Goal: Check status: Check status

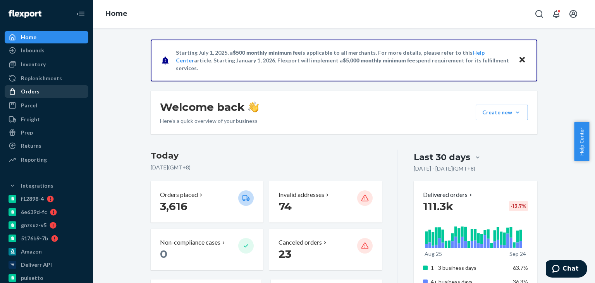
click at [46, 93] on div "Orders" at bounding box center [46, 91] width 82 height 11
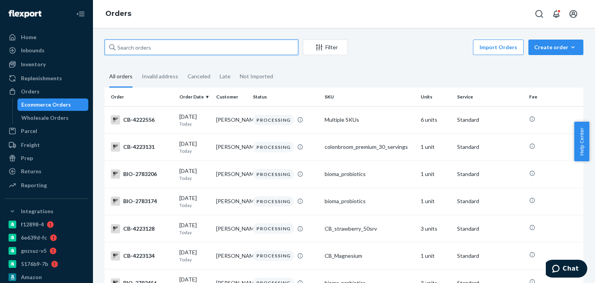
paste input "2737174"
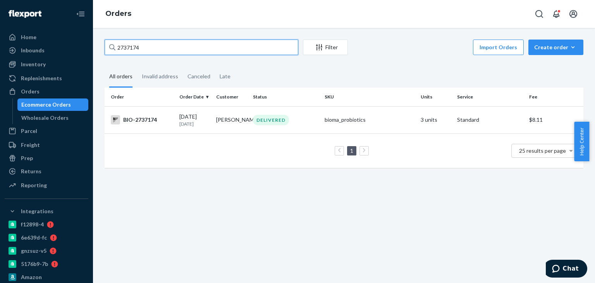
drag, startPoint x: 146, startPoint y: 48, endPoint x: 116, endPoint y: 45, distance: 30.3
click at [113, 47] on div "2737174" at bounding box center [202, 47] width 194 height 15
paste input "08060"
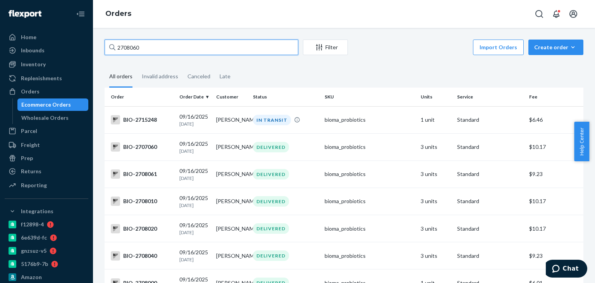
drag, startPoint x: 145, startPoint y: 54, endPoint x: 113, endPoint y: 47, distance: 32.5
click at [113, 48] on div "2708060" at bounding box center [202, 47] width 194 height 15
paste input "6873"
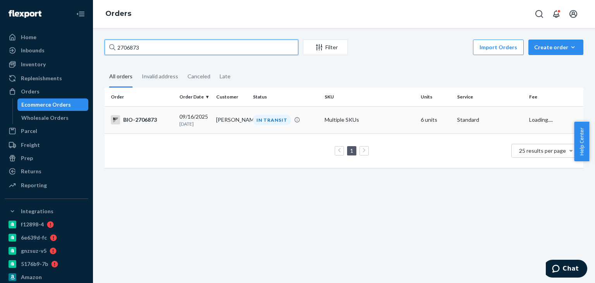
type input "2706873"
click at [261, 119] on div "IN TRANSIT" at bounding box center [272, 120] width 38 height 10
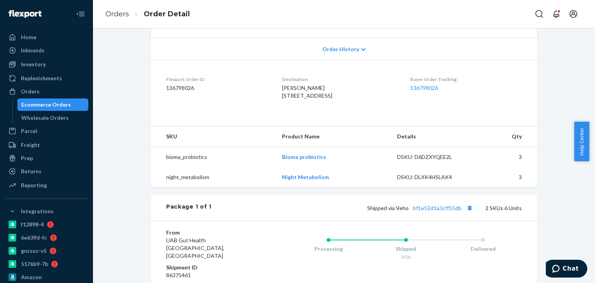
scroll to position [194, 0]
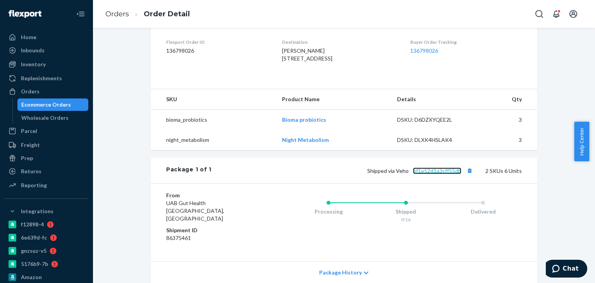
click at [419, 174] on link "bf1e52d1a3cff55db" at bounding box center [437, 170] width 48 height 7
click at [59, 91] on div "Orders" at bounding box center [46, 91] width 82 height 11
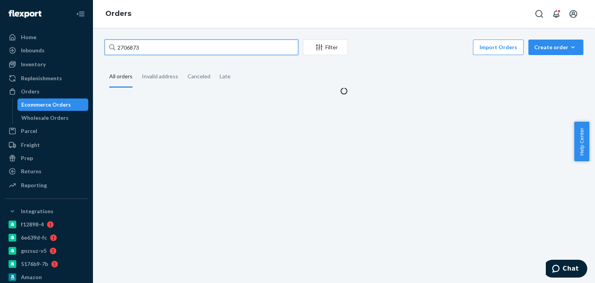
drag, startPoint x: 150, startPoint y: 55, endPoint x: 121, endPoint y: 53, distance: 29.5
click at [121, 53] on input "2706873" at bounding box center [202, 47] width 194 height 15
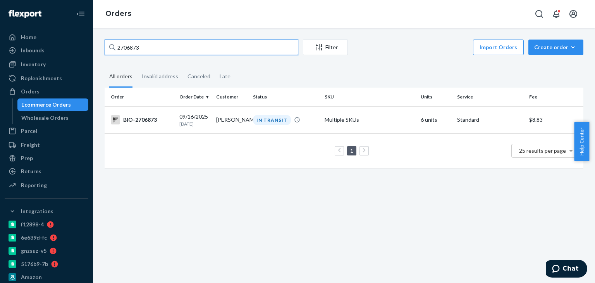
type input "2"
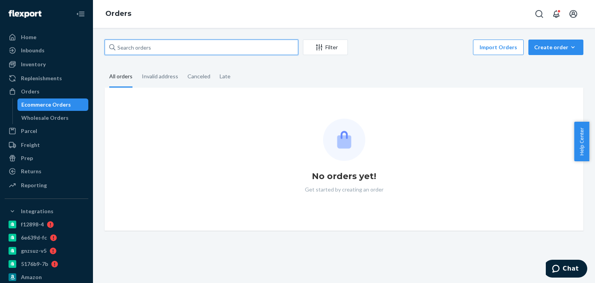
paste input "2540304"
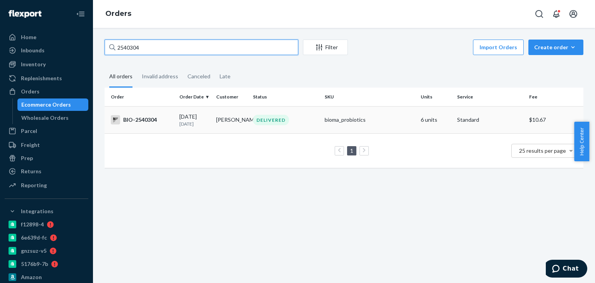
type input "2540304"
click at [277, 120] on div "DELIVERED" at bounding box center [271, 120] width 36 height 10
